Goal: Transaction & Acquisition: Purchase product/service

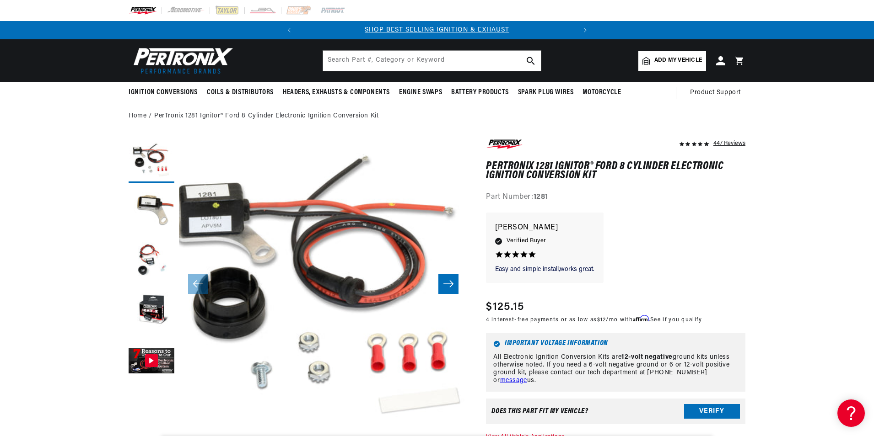
scroll to position [0, 171]
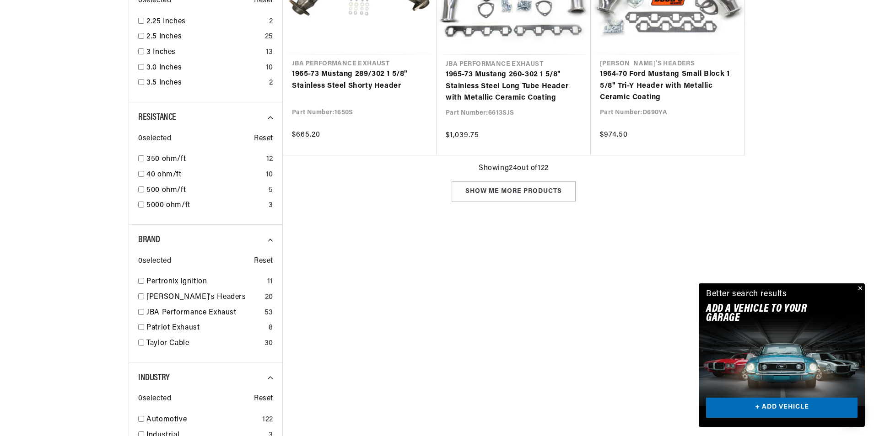
scroll to position [0, 277]
drag, startPoint x: 861, startPoint y: 289, endPoint x: 842, endPoint y: 279, distance: 21.1
click at [861, 288] on div "Close dialog FIND THE RIGHT PARTS Take our quick quiz using the button below, a…" at bounding box center [437, 218] width 875 height 436
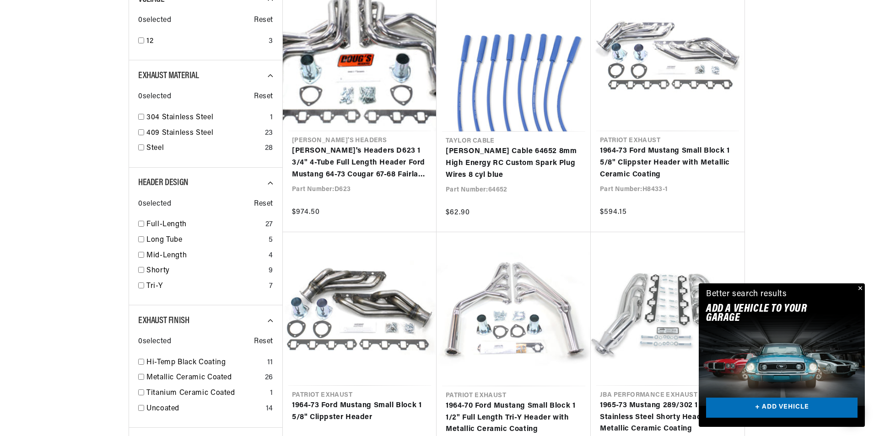
scroll to position [0, 0]
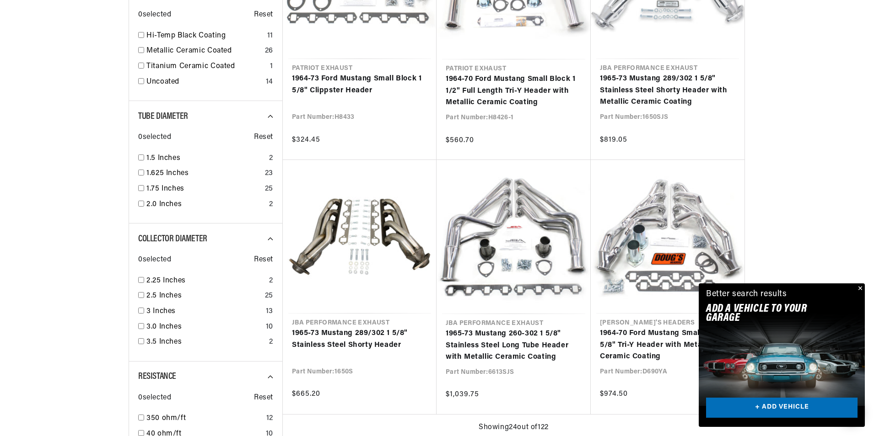
scroll to position [896, 0]
